Goal: Information Seeking & Learning: Check status

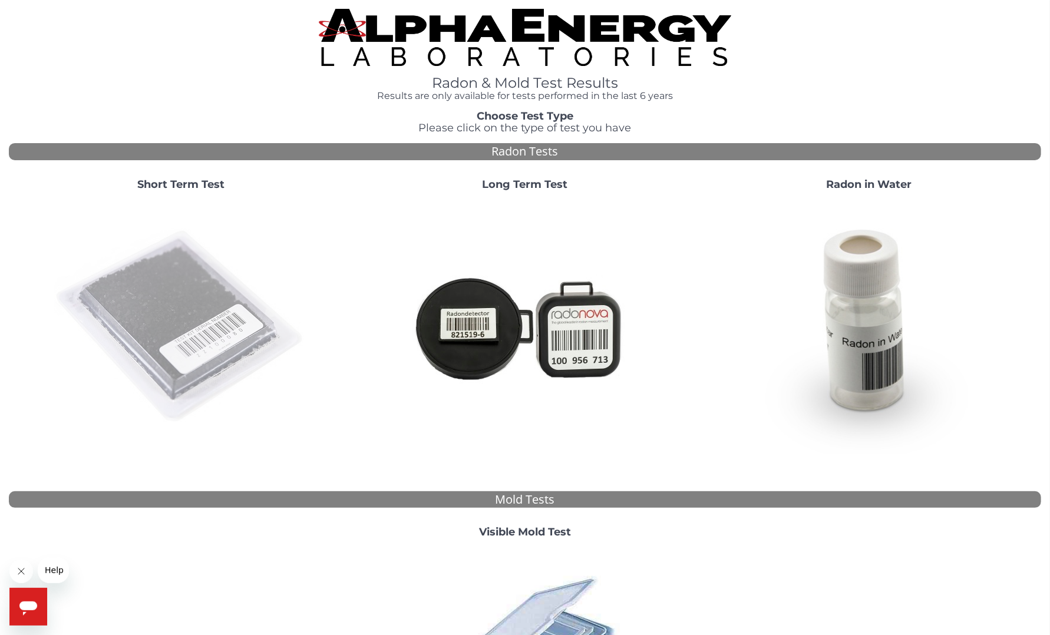
click at [199, 285] on img at bounding box center [180, 326] width 253 height 253
click at [187, 317] on img at bounding box center [180, 326] width 253 height 253
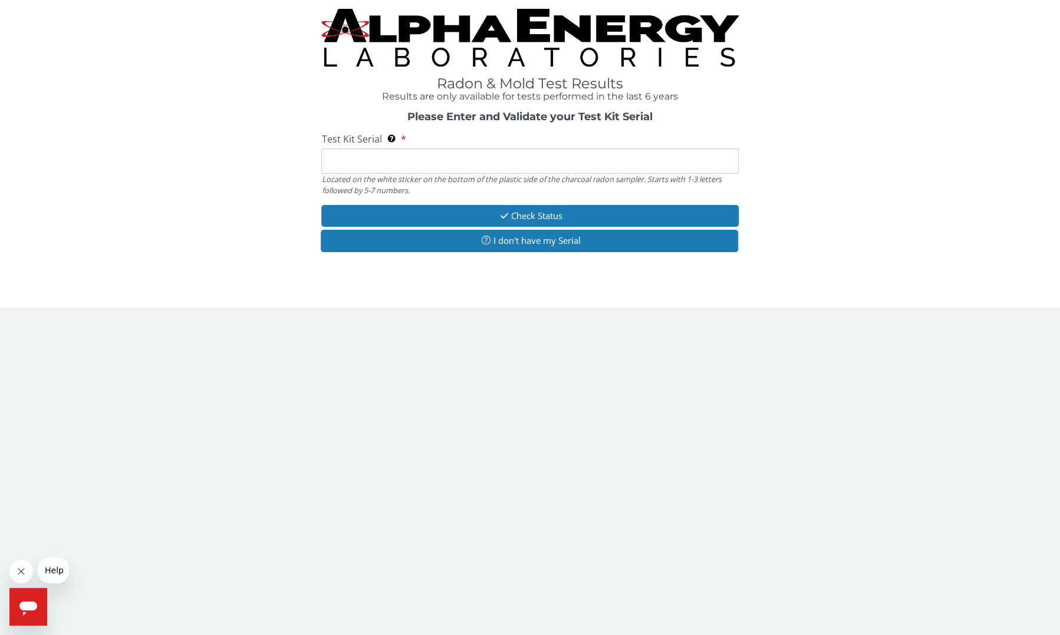
click at [404, 164] on input "Test Kit Serial Located on the white sticker on the bottom of the plastic side …" at bounding box center [529, 161] width 417 height 25
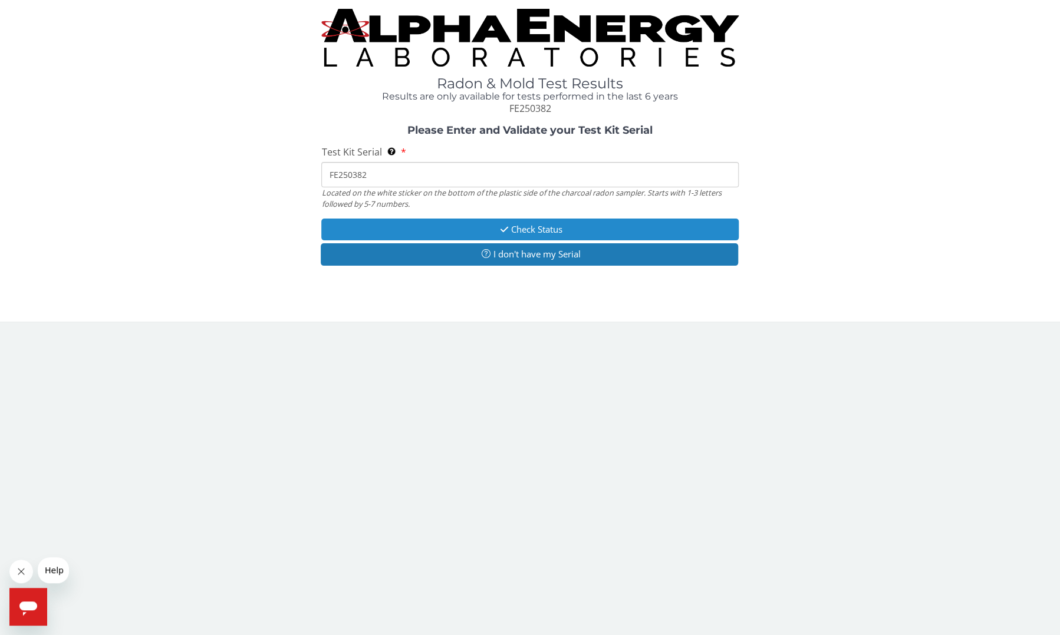
type input "FE250382"
click at [567, 232] on button "Check Status" at bounding box center [529, 230] width 417 height 22
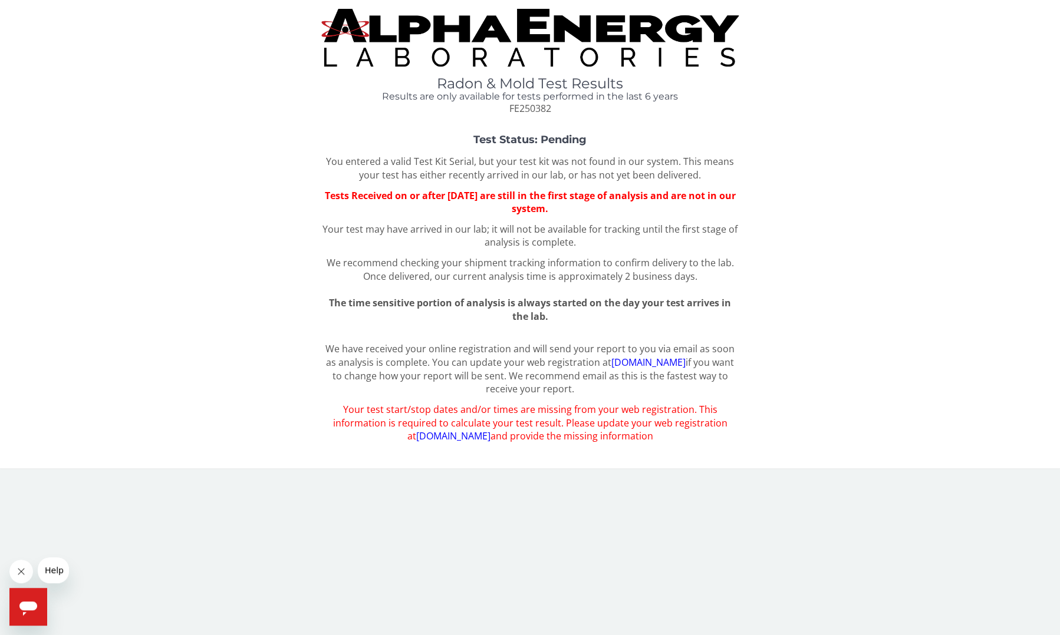
click at [521, 110] on span "FE250382" at bounding box center [530, 108] width 42 height 13
copy span "FE250382"
